Goal: Find specific page/section: Find specific page/section

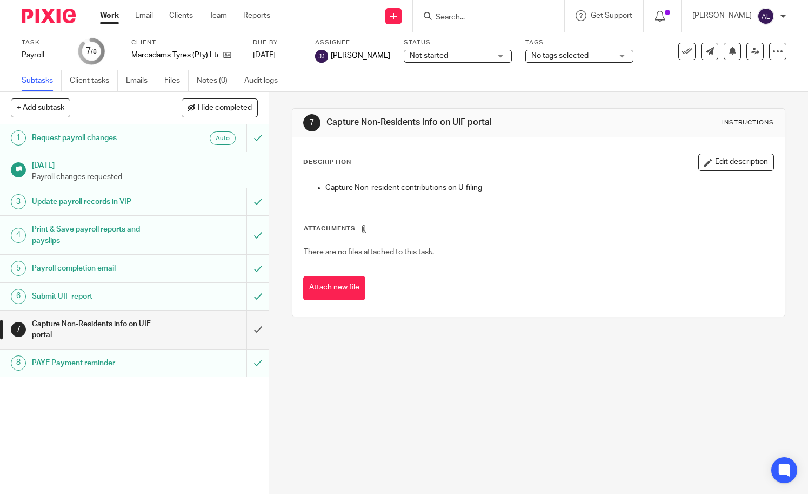
click at [505, 19] on input "Search" at bounding box center [483, 18] width 97 height 10
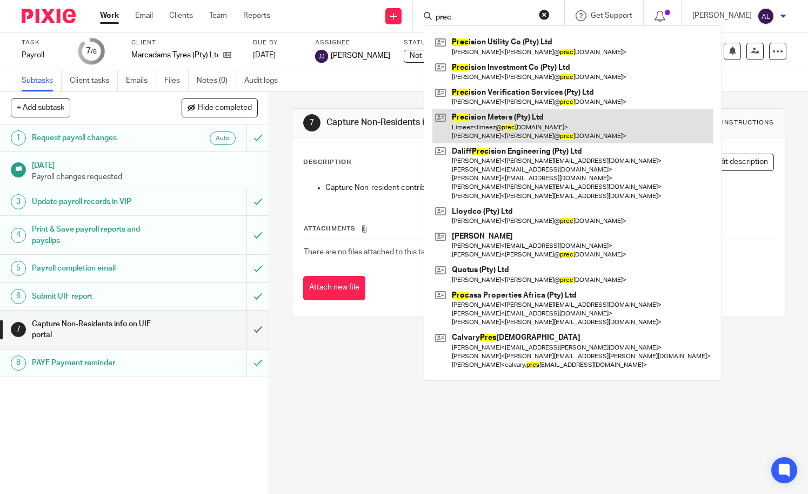
type input "prec"
click at [522, 124] on link at bounding box center [572, 126] width 281 height 34
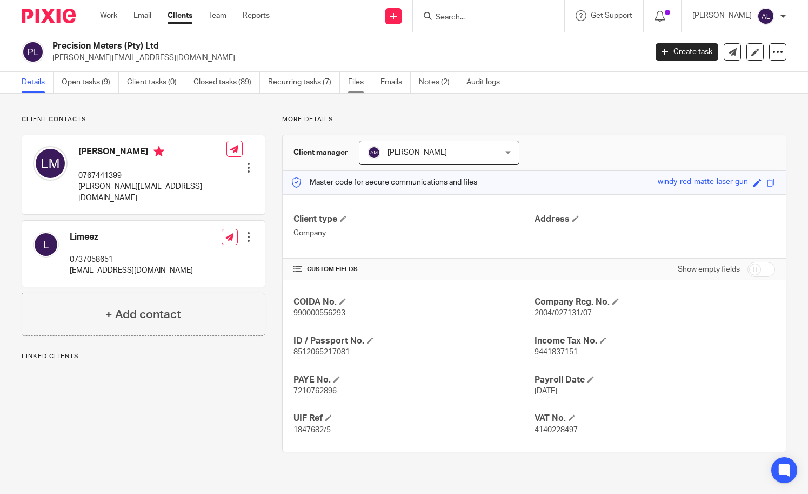
click at [363, 84] on link "Files" at bounding box center [360, 82] width 24 height 21
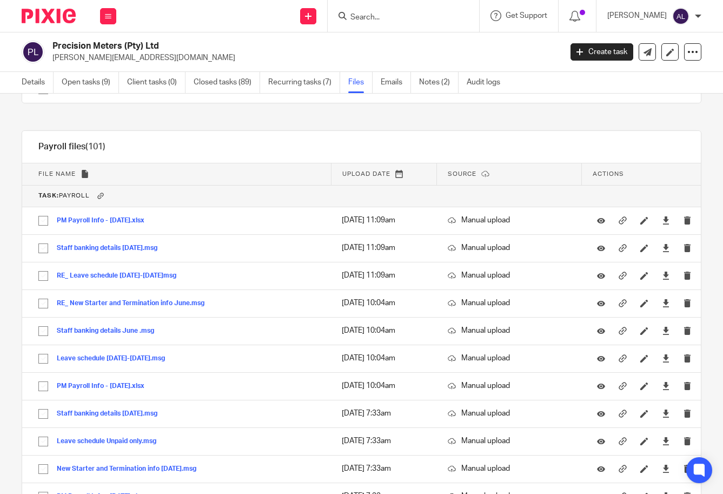
scroll to position [23853, 0]
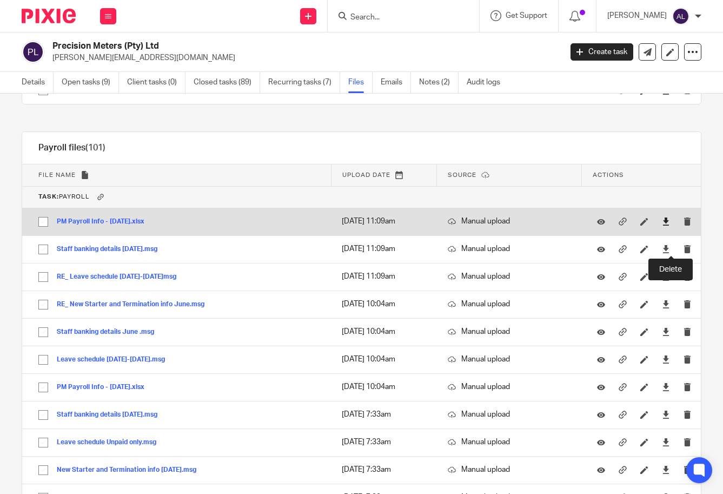
click at [662, 221] on icon at bounding box center [666, 221] width 8 height 8
